Goal: Task Accomplishment & Management: Manage account settings

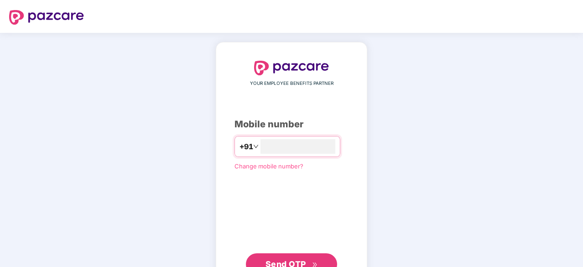
type input "**********"
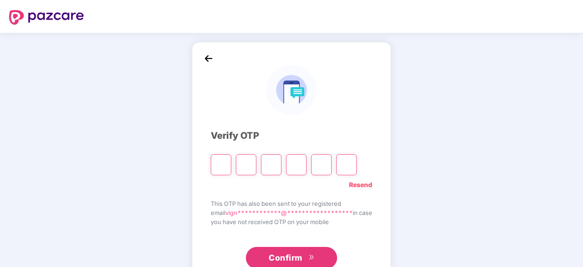
type input "*"
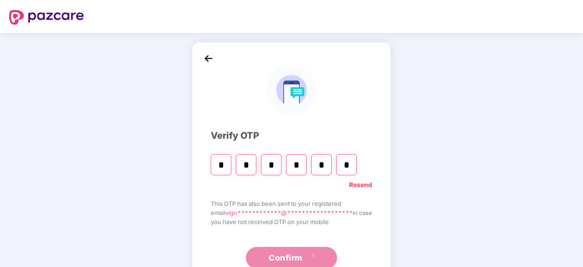
type input "*"
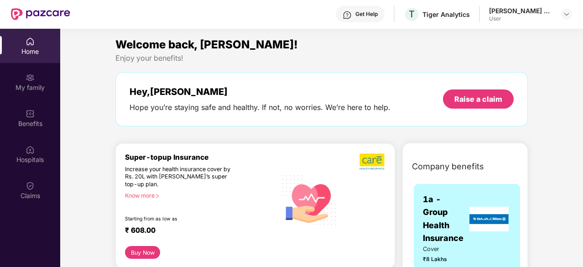
scroll to position [51, 0]
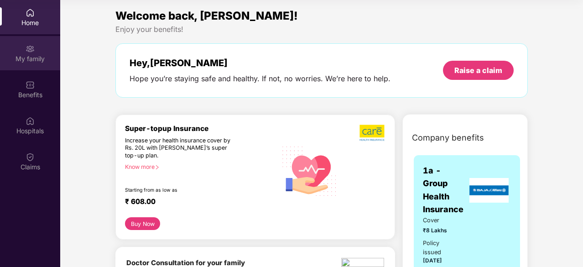
click at [36, 62] on div "My family" at bounding box center [30, 58] width 60 height 9
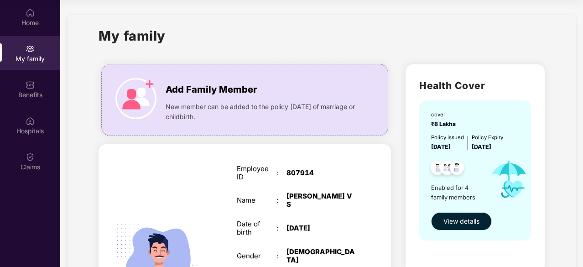
click at [469, 227] on button "View details" at bounding box center [461, 221] width 61 height 18
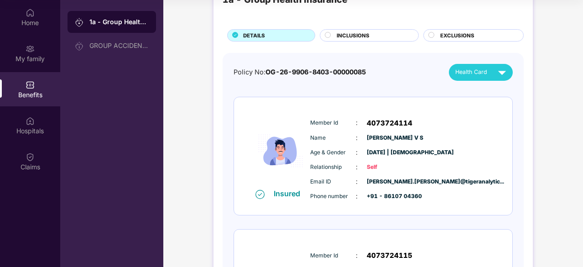
scroll to position [18, 0]
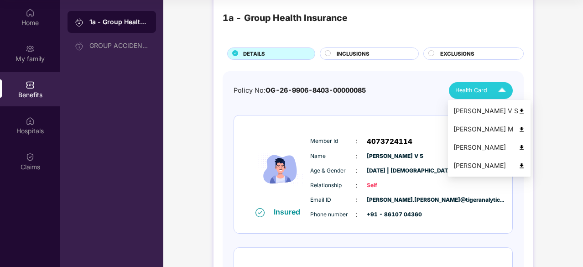
click at [487, 96] on div "Health Card" at bounding box center [482, 91] width 55 height 16
click at [475, 110] on div "[PERSON_NAME] V S" at bounding box center [489, 111] width 72 height 10
